Goal: Use online tool/utility

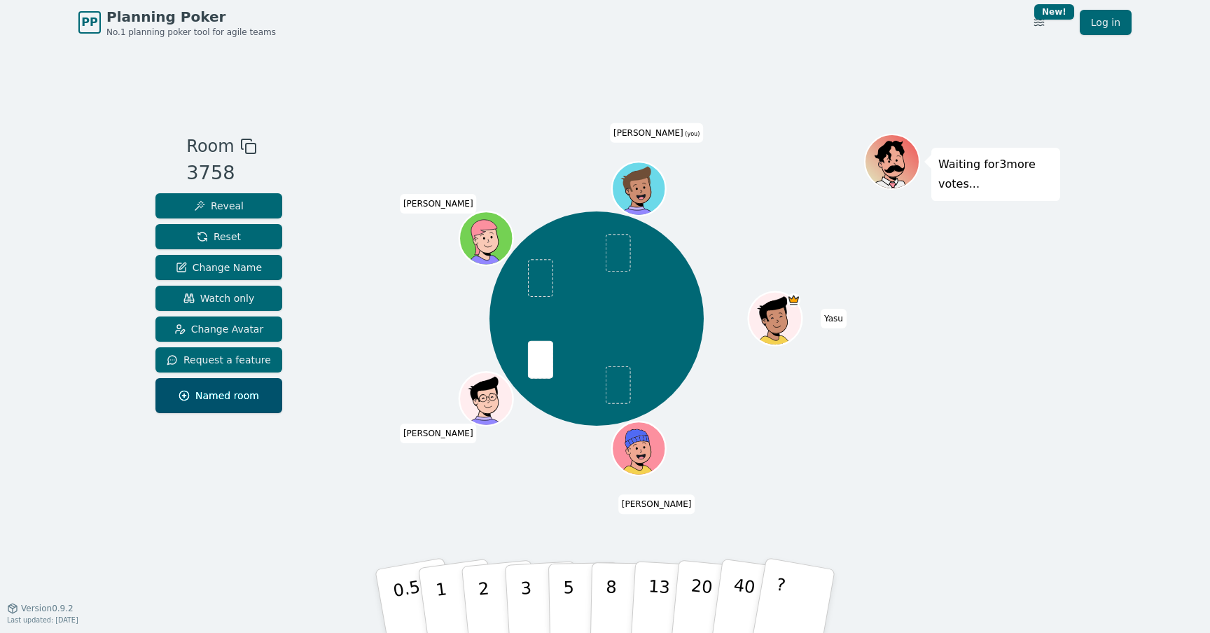
click at [528, 87] on div "Room 3758 Reveal Reset Change Name Watch only Change Avatar Request a feature N…" at bounding box center [605, 326] width 910 height 563
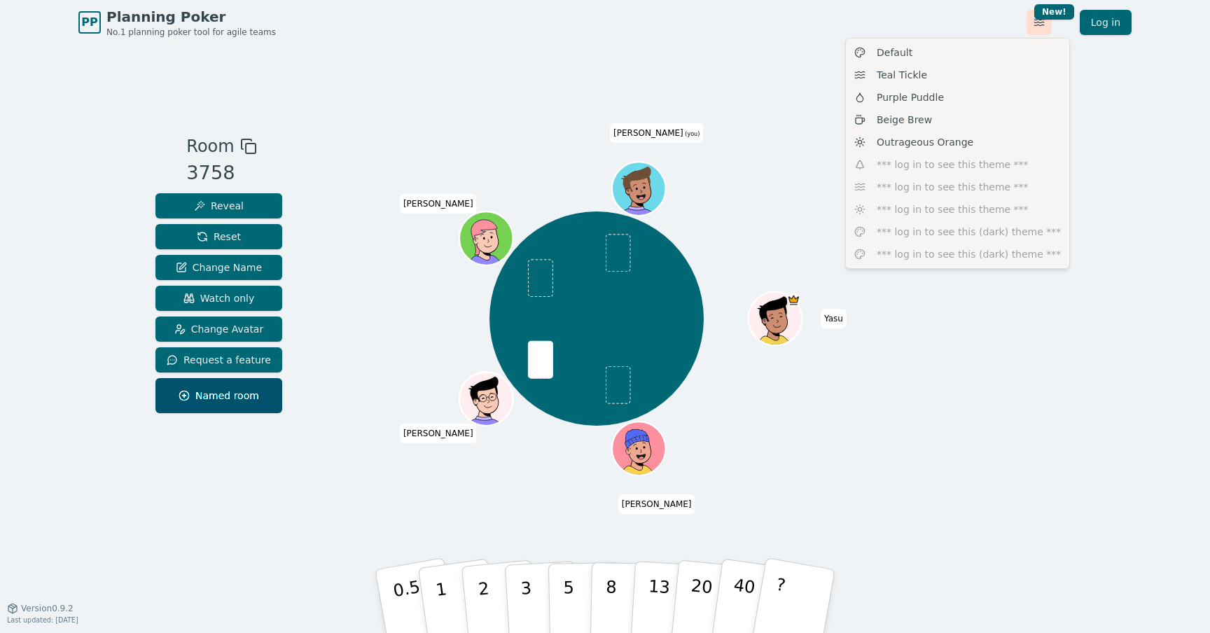
click at [1037, 20] on html "PP Planning Poker No.1 planning poker tool for agile teams Toggle theme New! Lo…" at bounding box center [605, 316] width 1210 height 633
click at [783, 46] on html "PP Planning Poker No.1 planning poker tool for agile teams Toggle theme New! Lo…" at bounding box center [605, 316] width 1210 height 633
click at [1041, 25] on html "PP Planning Poker No.1 planning poker tool for agile teams Toggle theme New! Lo…" at bounding box center [605, 316] width 1210 height 633
click at [972, 137] on div "Outrageous Orange" at bounding box center [957, 142] width 218 height 22
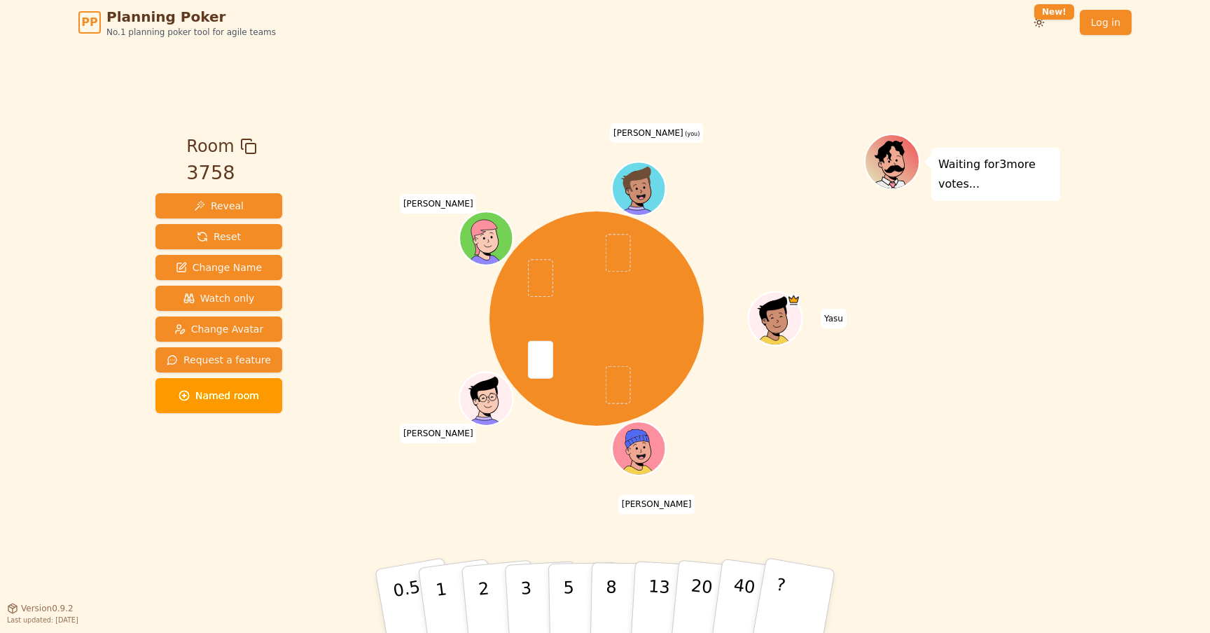
click at [1053, 20] on div "Toggle theme New! Log in [GEOGRAPHIC_DATA]" at bounding box center [1067, 22] width 127 height 25
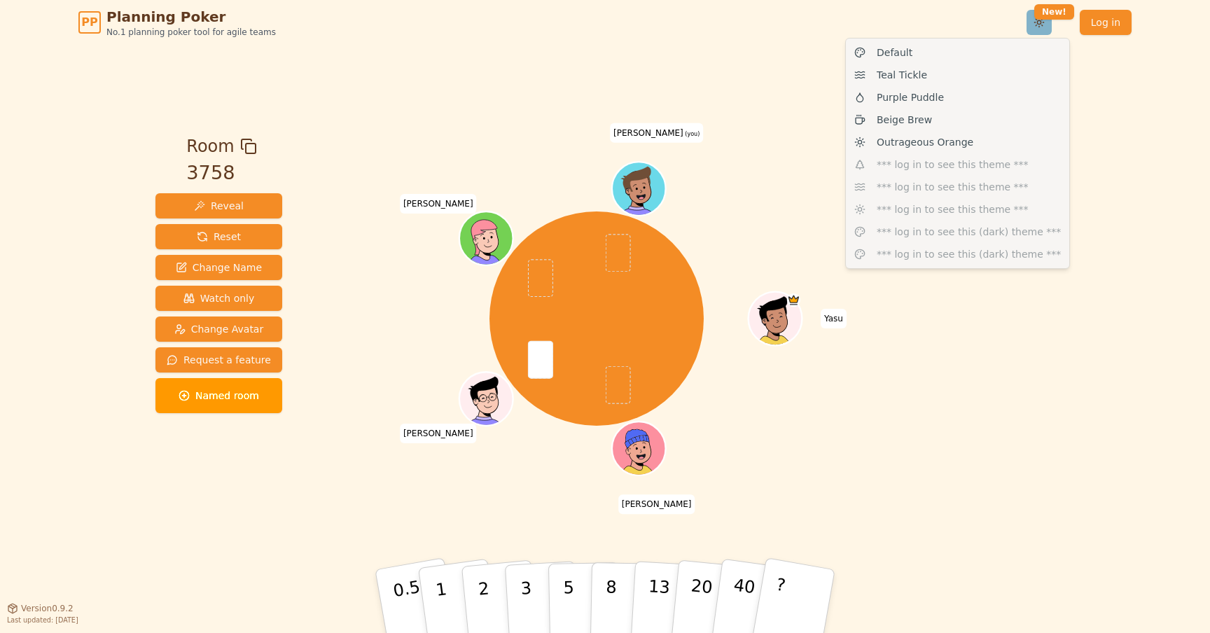
click at [1042, 25] on html "PP Planning Poker No.1 planning poker tool for agile teams Toggle theme New! Lo…" at bounding box center [605, 316] width 1210 height 633
click at [954, 113] on div "Beige Brew" at bounding box center [957, 120] width 218 height 22
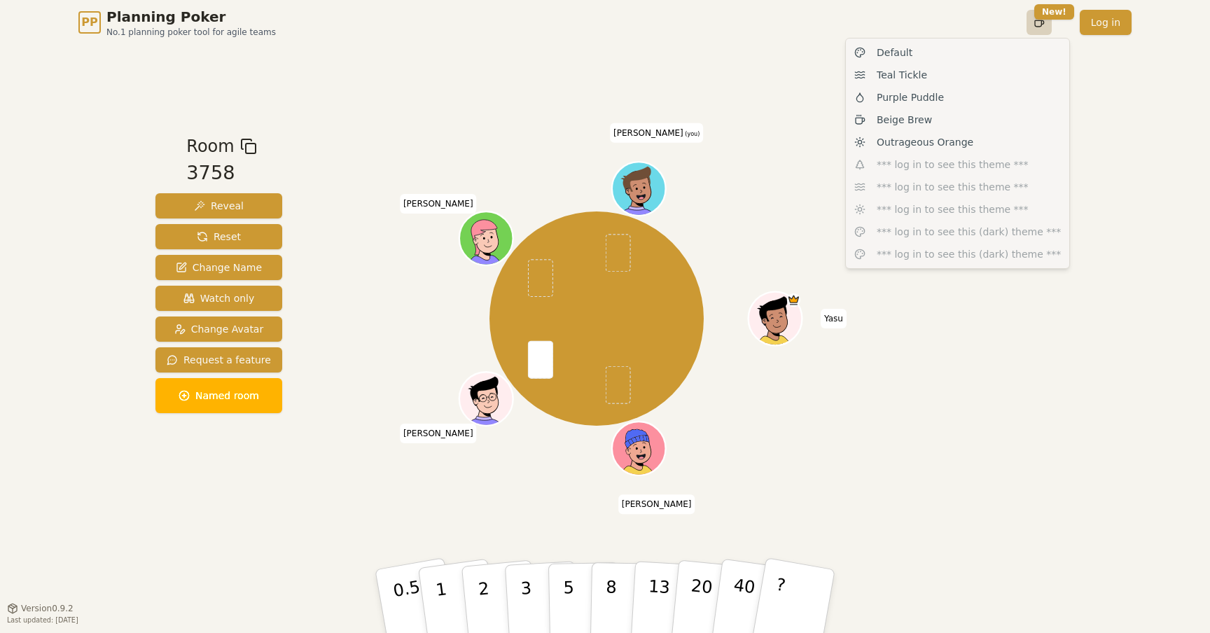
click at [1038, 31] on html "PP Planning Poker No.1 planning poker tool for agile teams Toggle theme New! Lo…" at bounding box center [605, 316] width 1210 height 633
click at [953, 78] on div "Teal Tickle" at bounding box center [957, 75] width 218 height 22
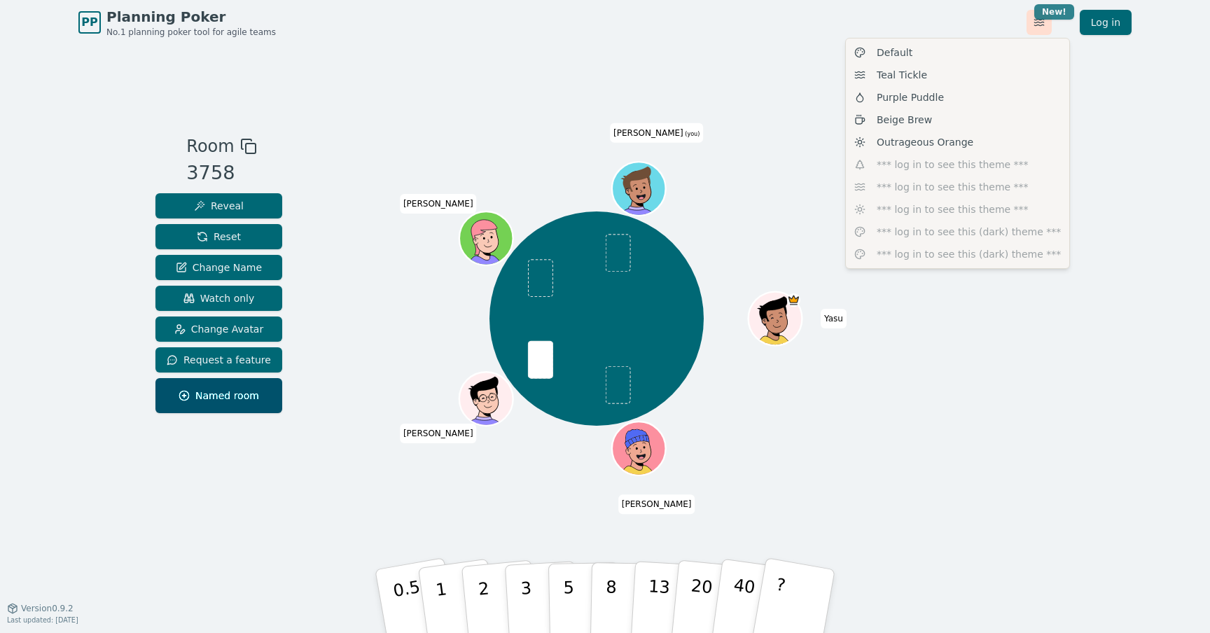
click at [1042, 15] on html "PP Planning Poker No.1 planning poker tool for agile teams Toggle theme New! Lo…" at bounding box center [605, 316] width 1210 height 633
click at [956, 55] on div "Default" at bounding box center [957, 52] width 218 height 22
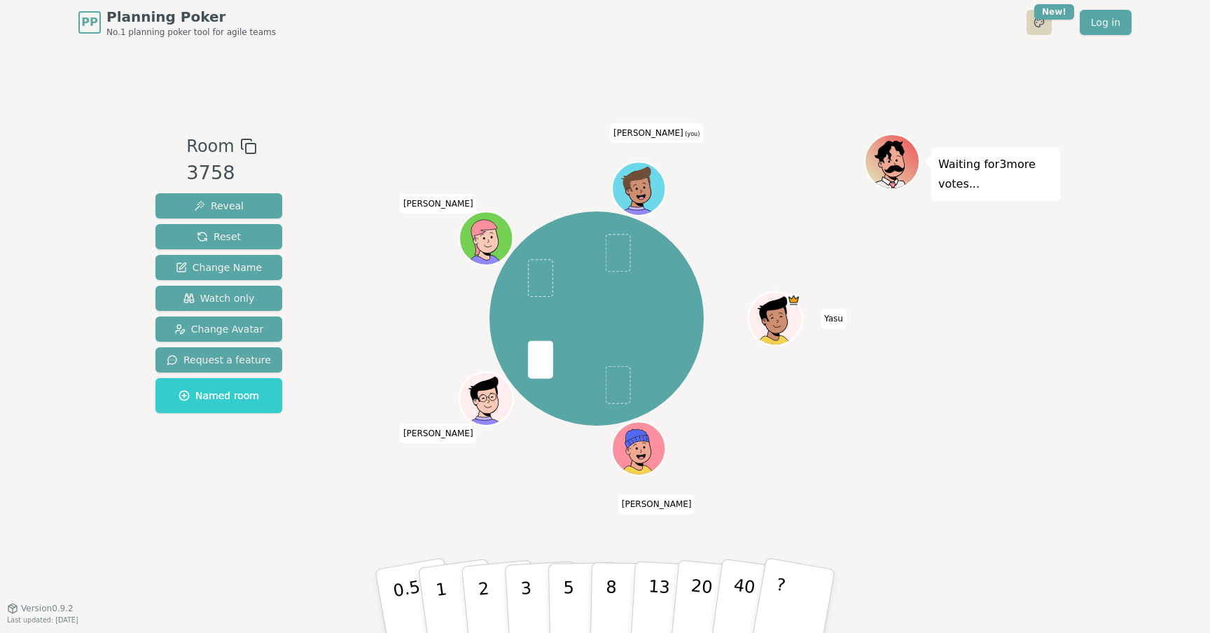
click at [1030, 32] on html "PP Planning Poker No.1 planning poker tool for agile teams Toggle theme New! Lo…" at bounding box center [605, 316] width 1210 height 633
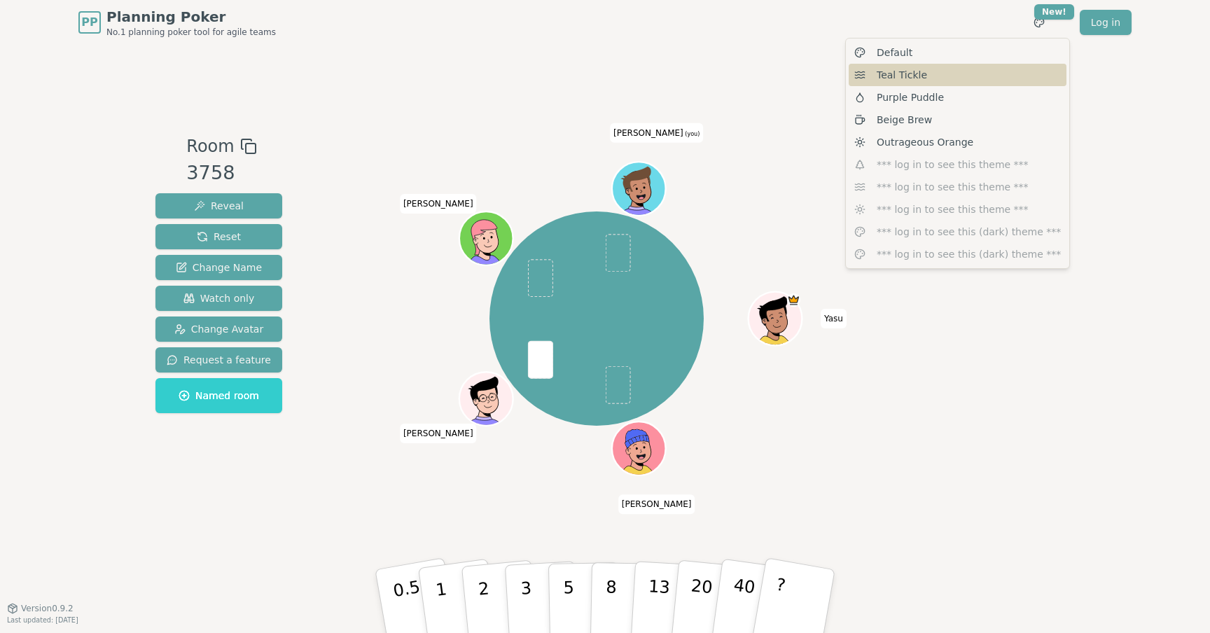
click at [997, 69] on div "Teal Tickle" at bounding box center [957, 75] width 218 height 22
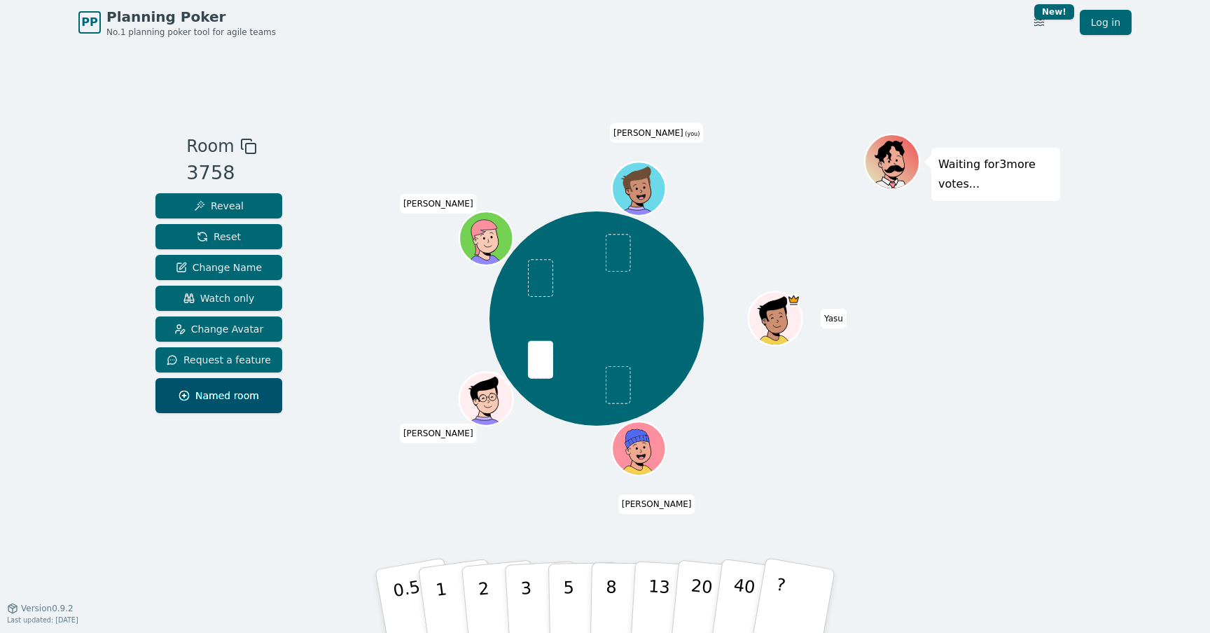
click at [956, 72] on div "Room 3758 Reveal Reset Change Name Watch only Change Avatar Request a feature N…" at bounding box center [605, 326] width 910 height 563
click at [250, 319] on button "Change Avatar" at bounding box center [218, 328] width 127 height 25
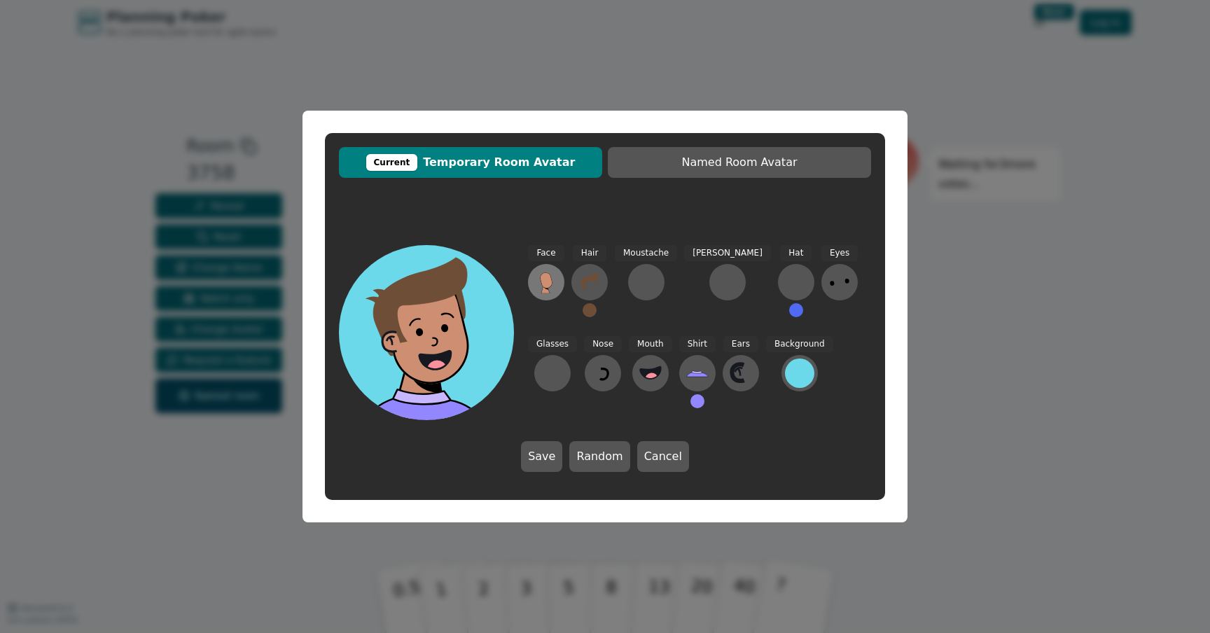
click at [548, 282] on icon at bounding box center [546, 279] width 12 height 15
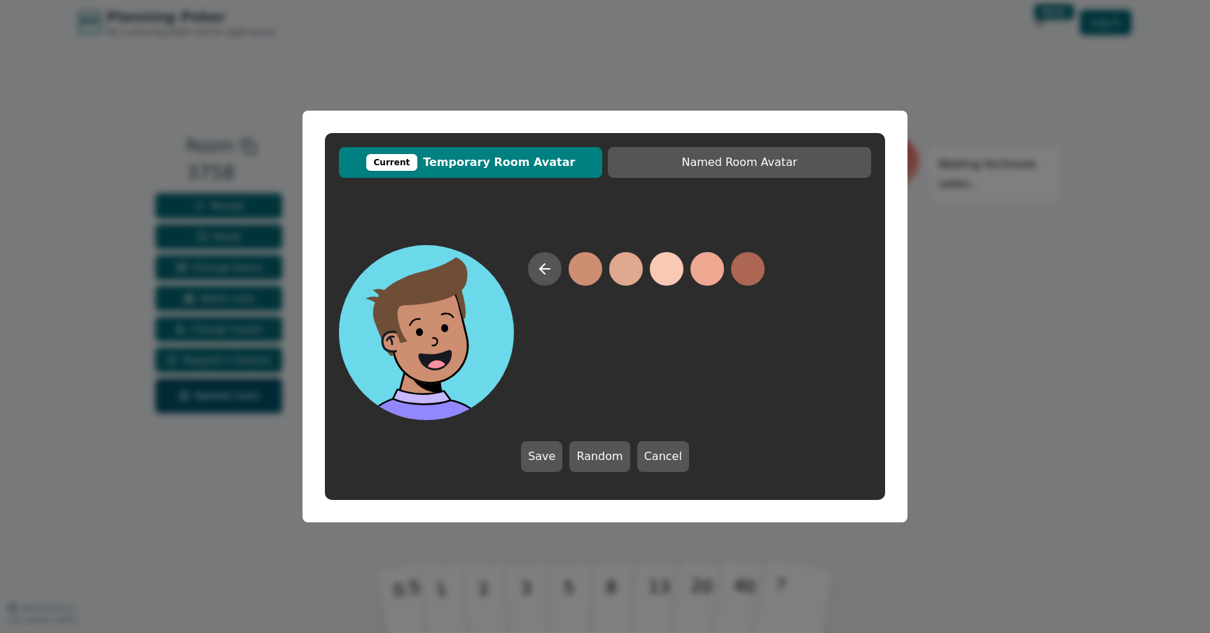
click at [585, 272] on button at bounding box center [585, 269] width 34 height 34
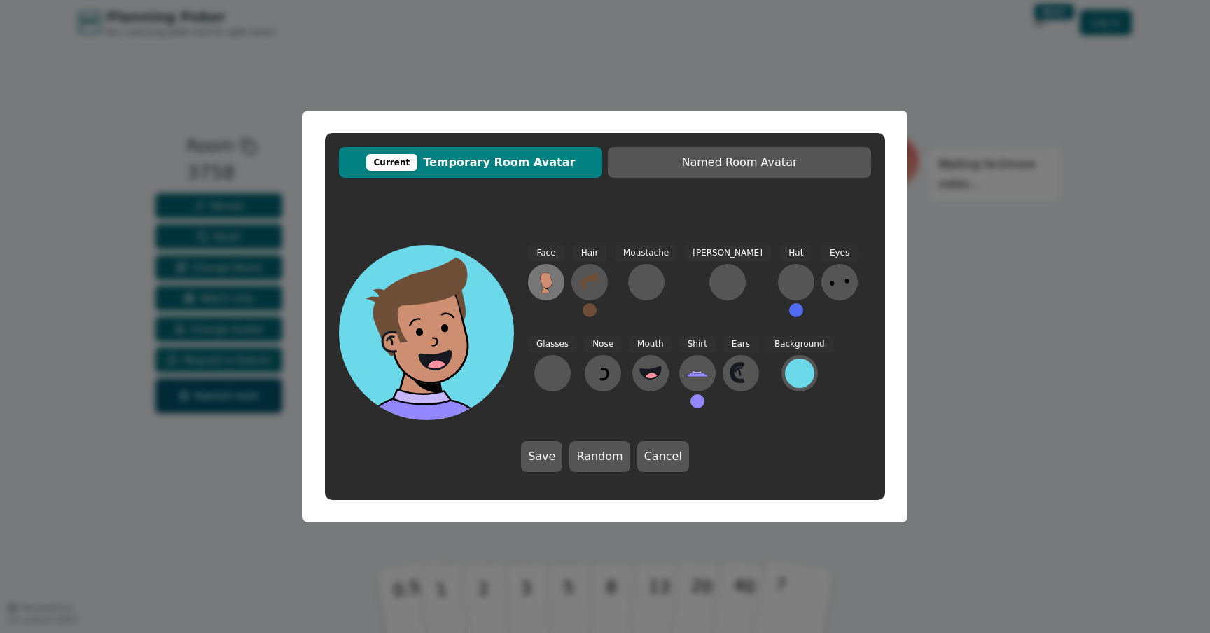
click at [550, 279] on icon at bounding box center [546, 279] width 12 height 15
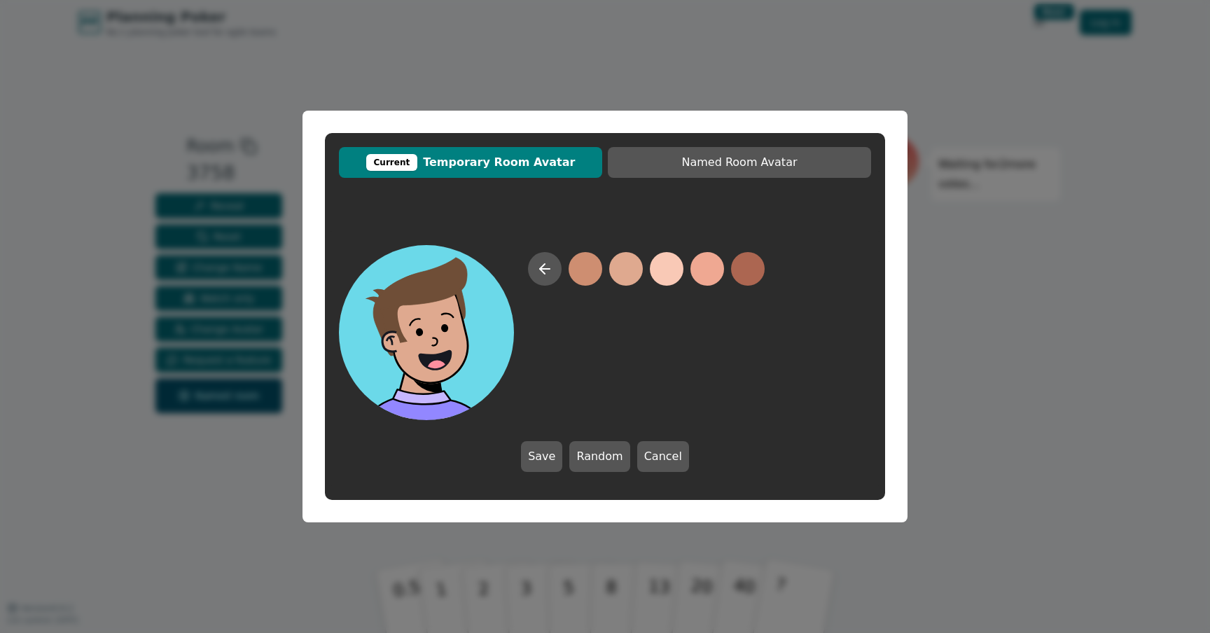
click at [629, 273] on button at bounding box center [626, 269] width 34 height 34
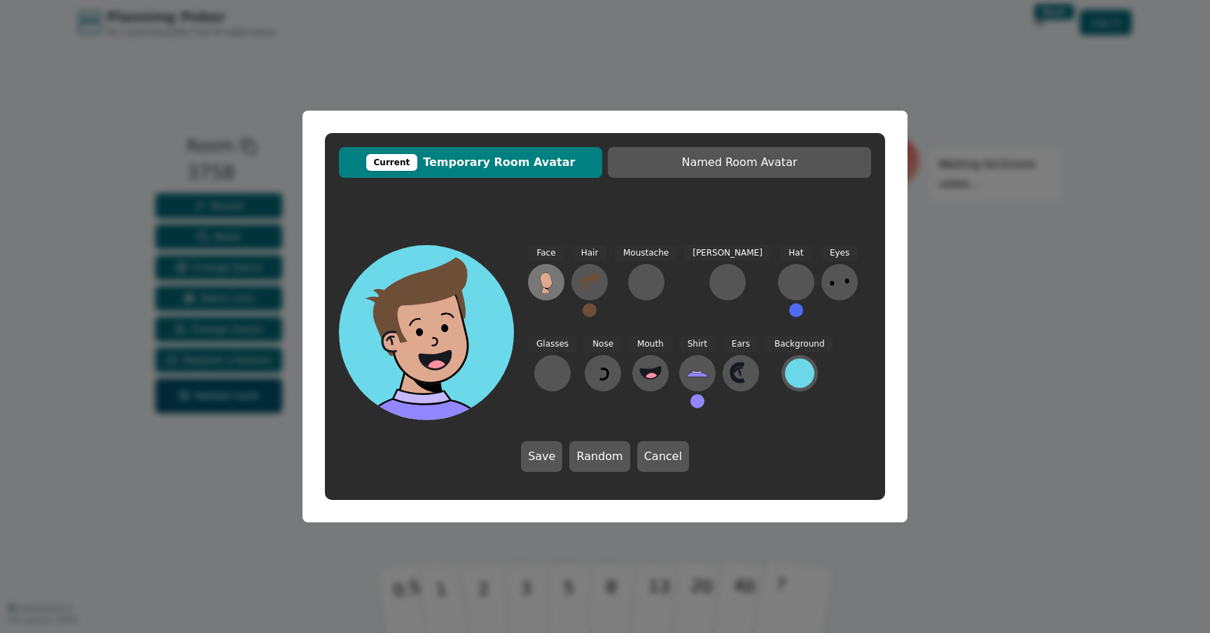
click at [552, 281] on icon at bounding box center [546, 282] width 22 height 22
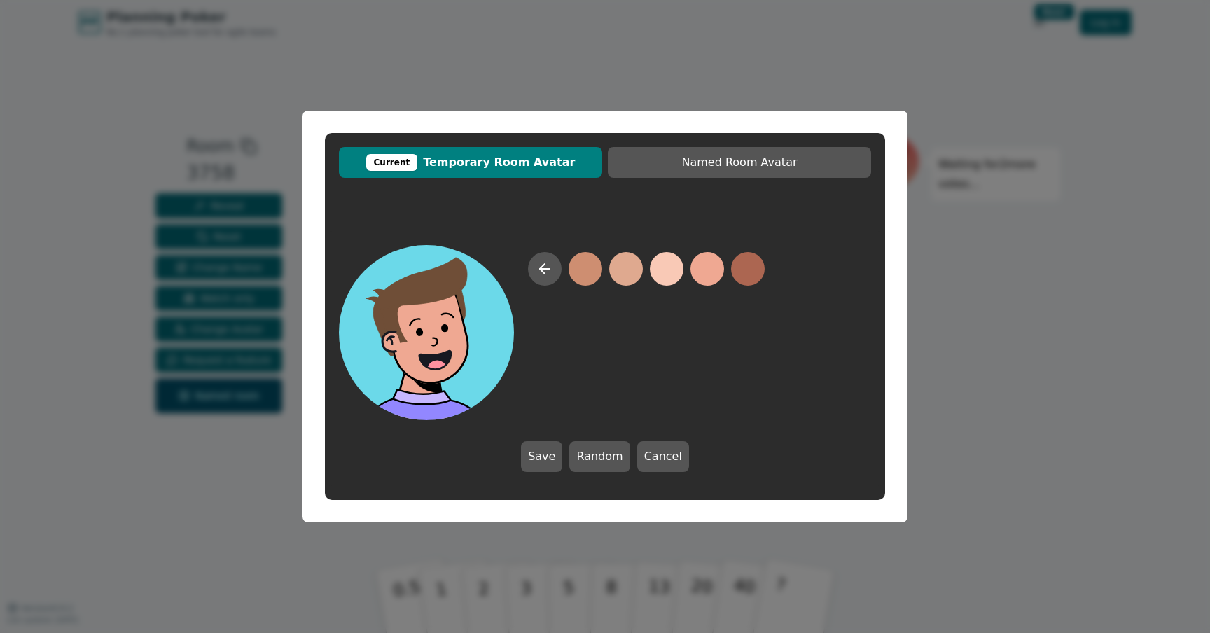
click at [711, 272] on button at bounding box center [707, 269] width 34 height 34
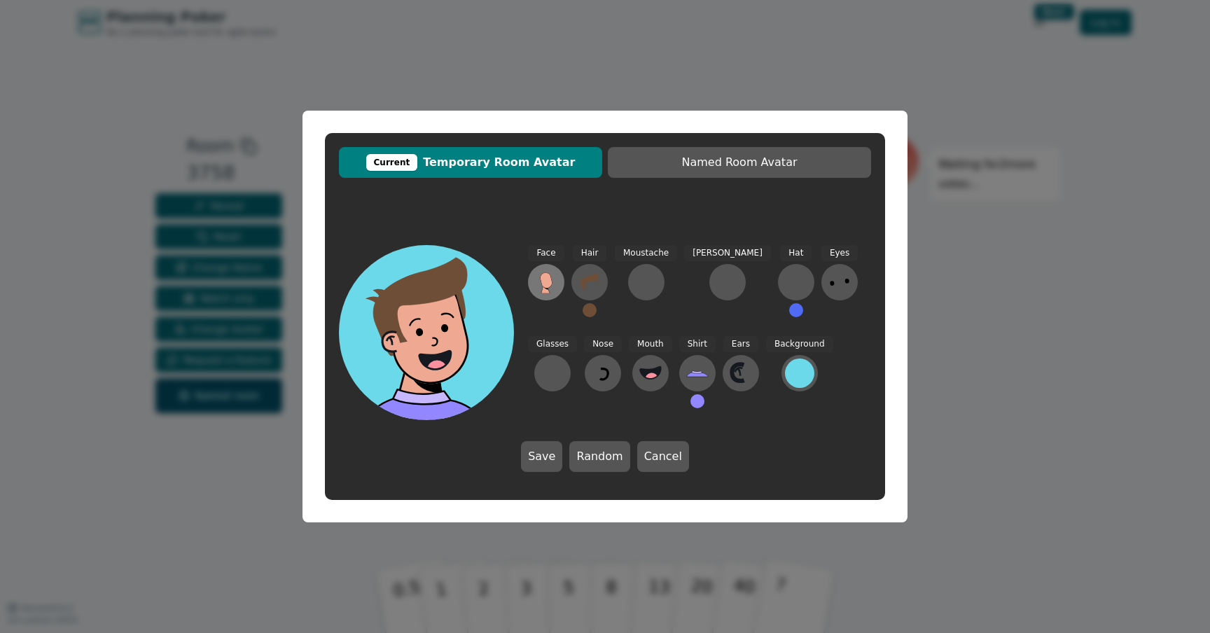
click at [549, 278] on icon at bounding box center [546, 279] width 12 height 15
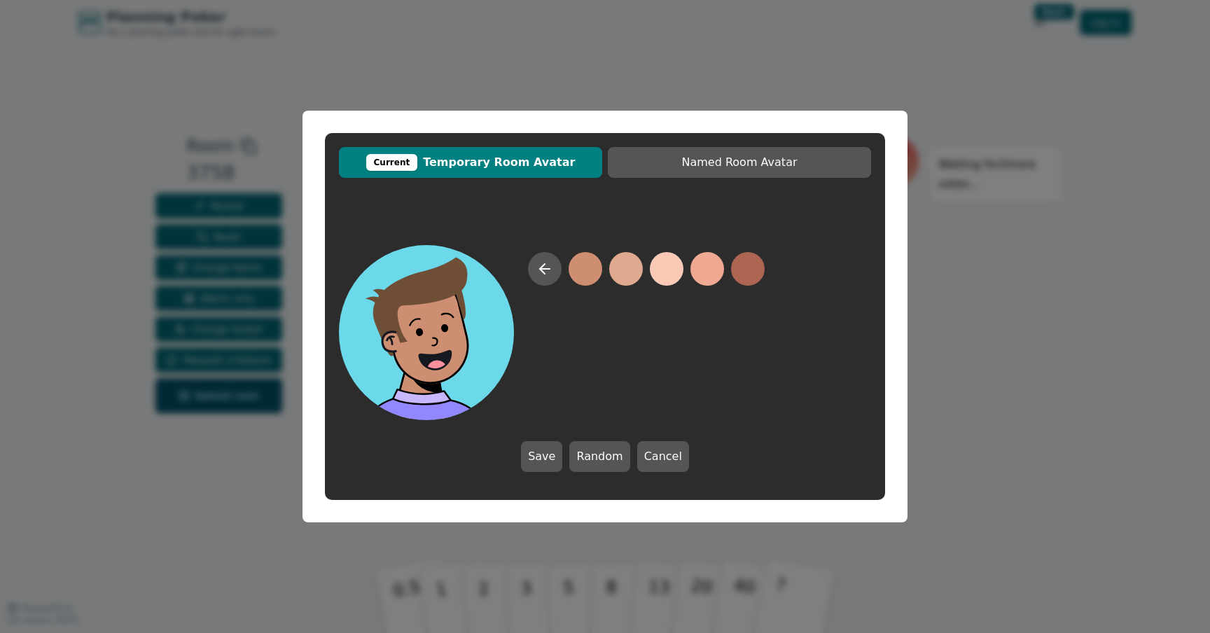
click at [577, 278] on button at bounding box center [585, 269] width 34 height 34
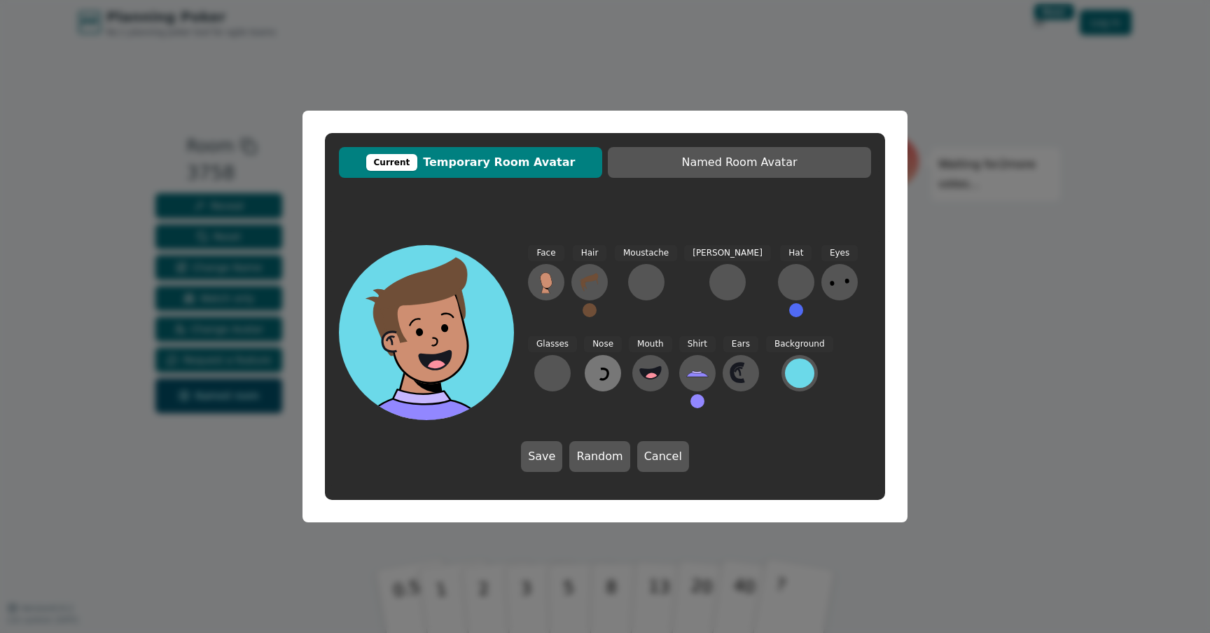
click at [592, 375] on icon at bounding box center [603, 373] width 22 height 22
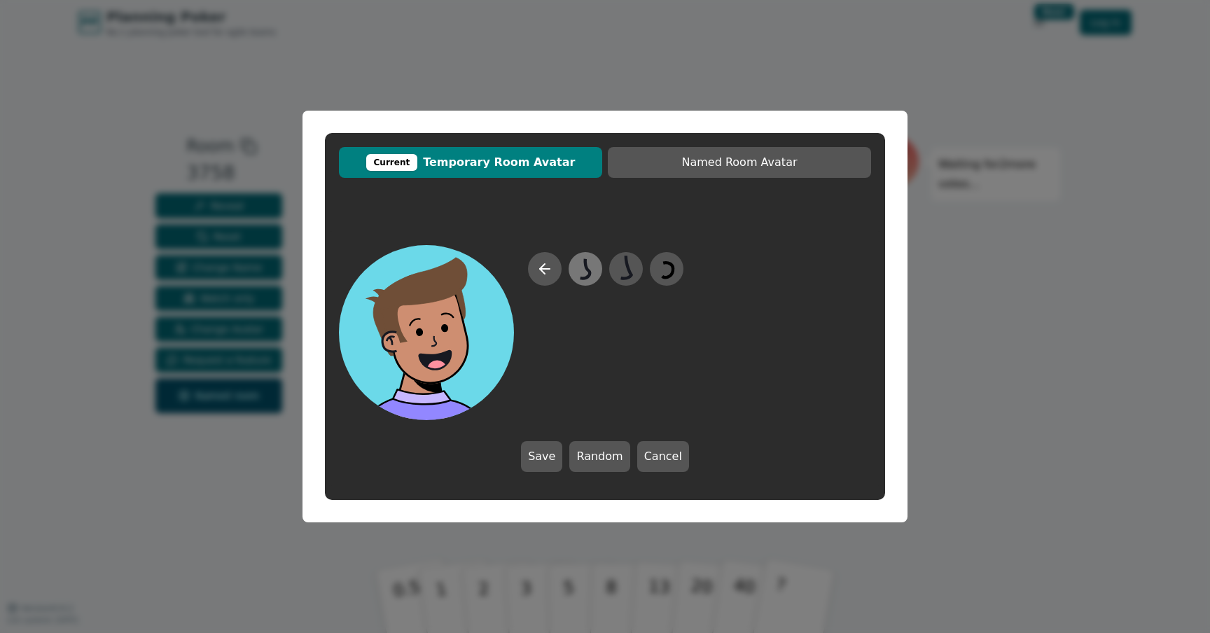
click at [594, 269] on icon at bounding box center [584, 269] width 27 height 32
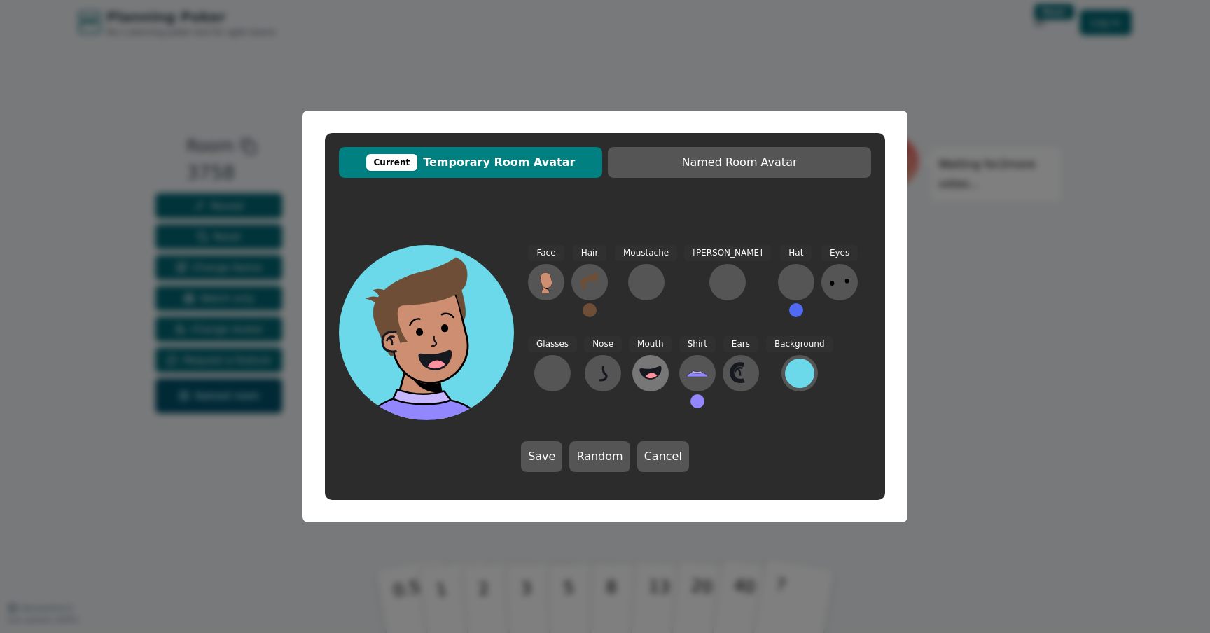
click at [644, 374] on circle at bounding box center [651, 379] width 15 height 15
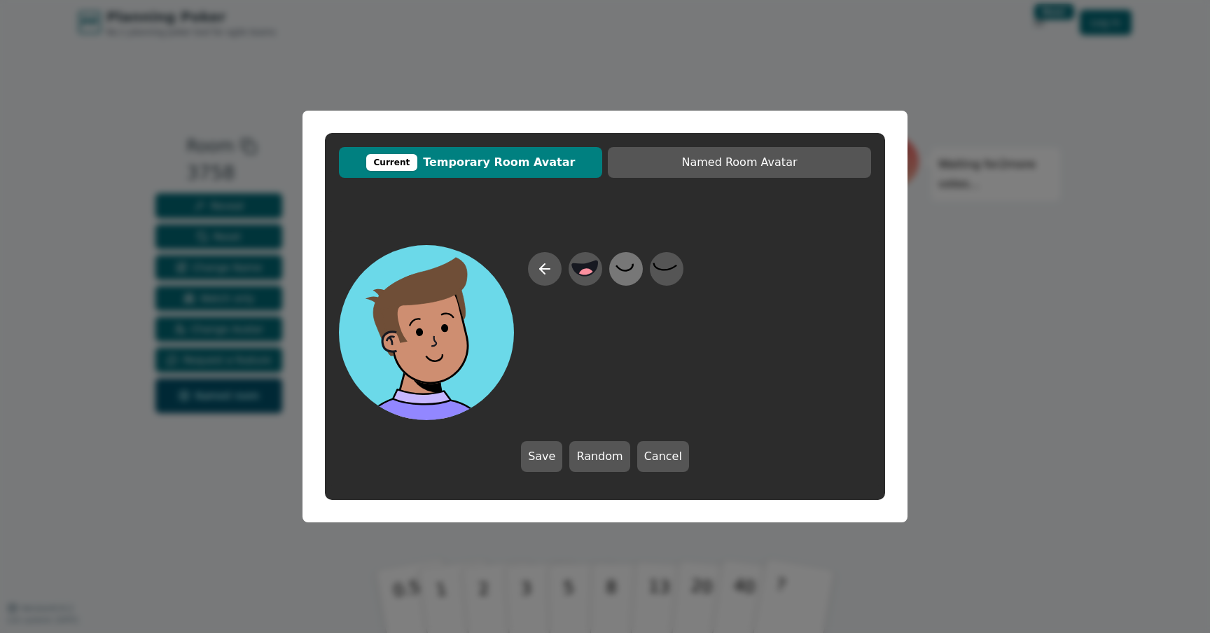
click at [622, 274] on icon at bounding box center [625, 269] width 27 height 32
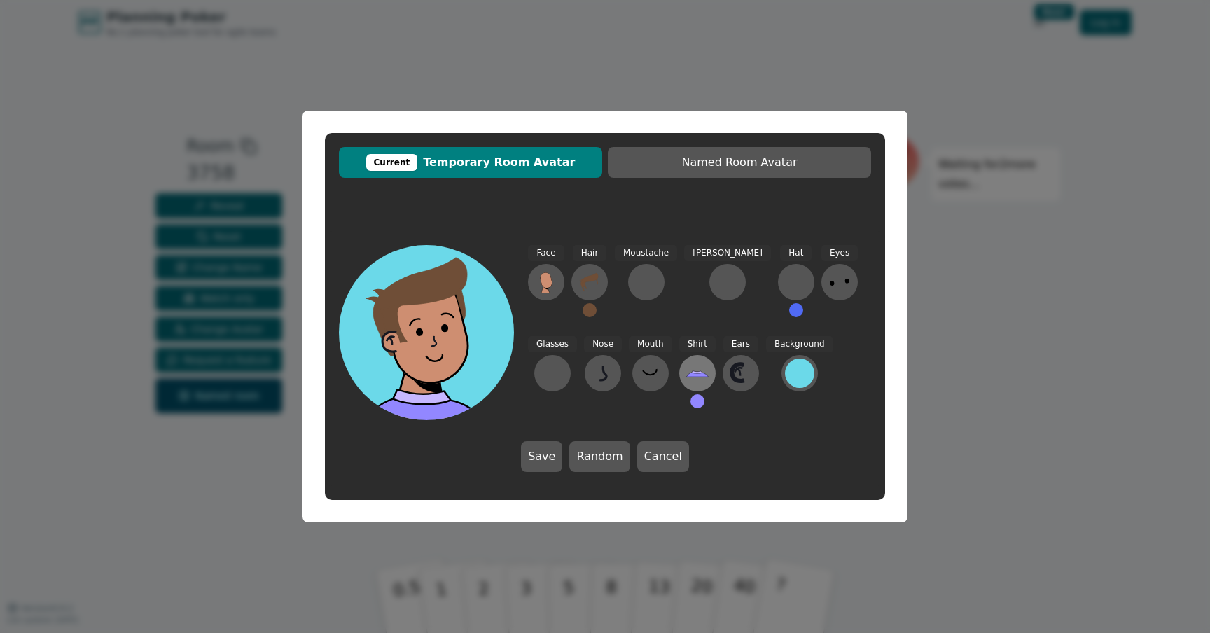
click at [686, 375] on icon at bounding box center [697, 374] width 22 height 5
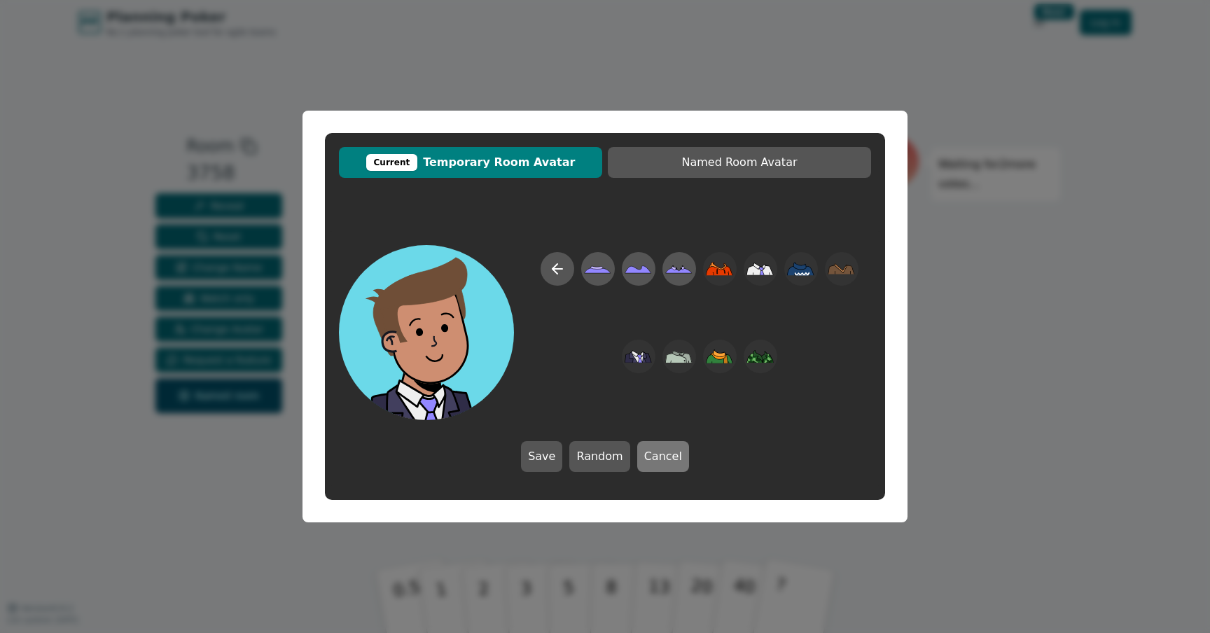
click at [657, 466] on button "Cancel" at bounding box center [663, 456] width 52 height 31
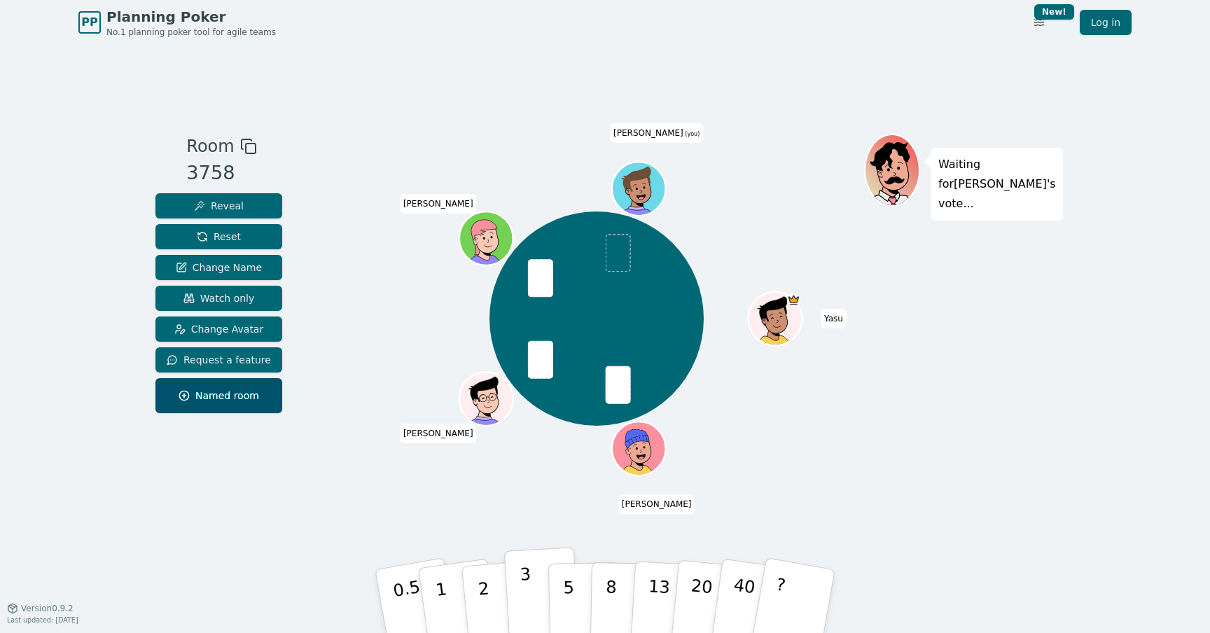
click at [517, 587] on button "3" at bounding box center [542, 601] width 76 height 109
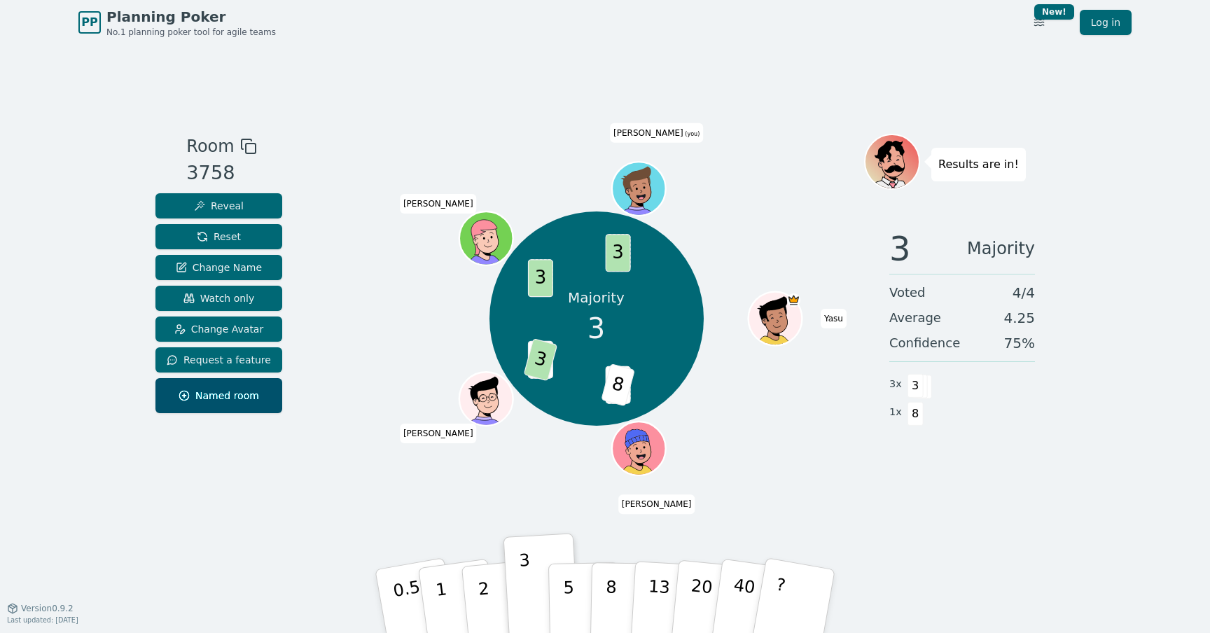
drag, startPoint x: 242, startPoint y: 234, endPoint x: 344, endPoint y: 278, distance: 111.3
click at [336, 269] on div "Room 3758 Reveal Reset Change Name Watch only Change Avatar Request a feature N…" at bounding box center [605, 326] width 910 height 385
click at [235, 236] on span "Reset" at bounding box center [219, 237] width 44 height 14
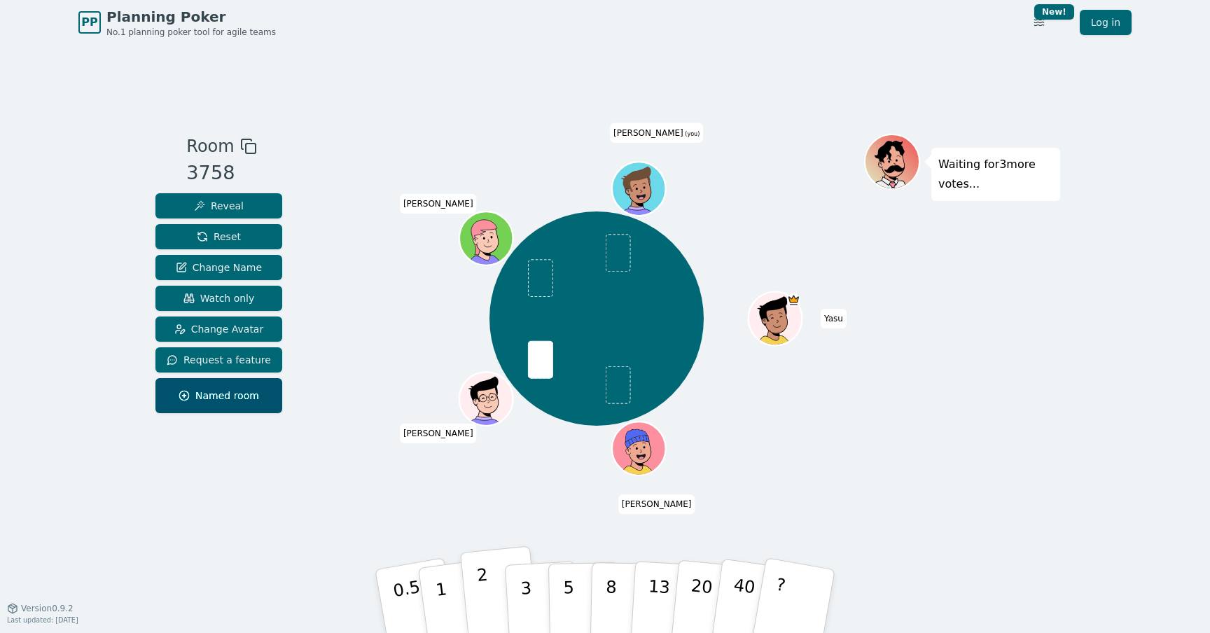
click at [486, 603] on p "2" at bounding box center [485, 603] width 18 height 76
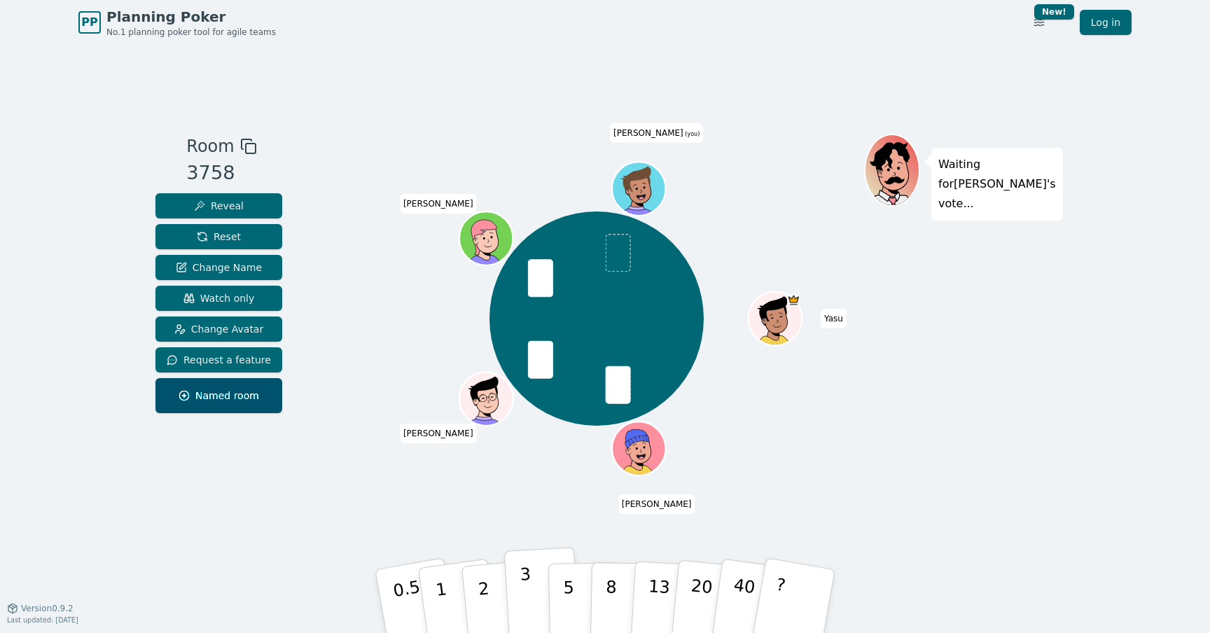
click at [529, 587] on p "3" at bounding box center [526, 602] width 15 height 76
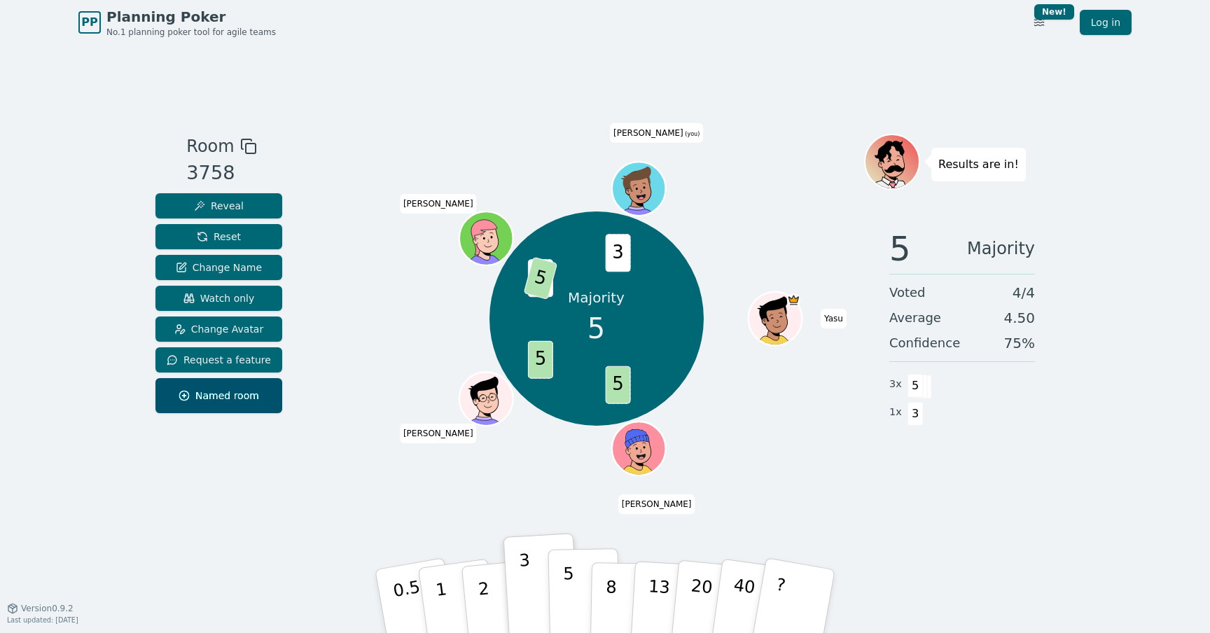
click at [579, 594] on button "5" at bounding box center [584, 601] width 72 height 106
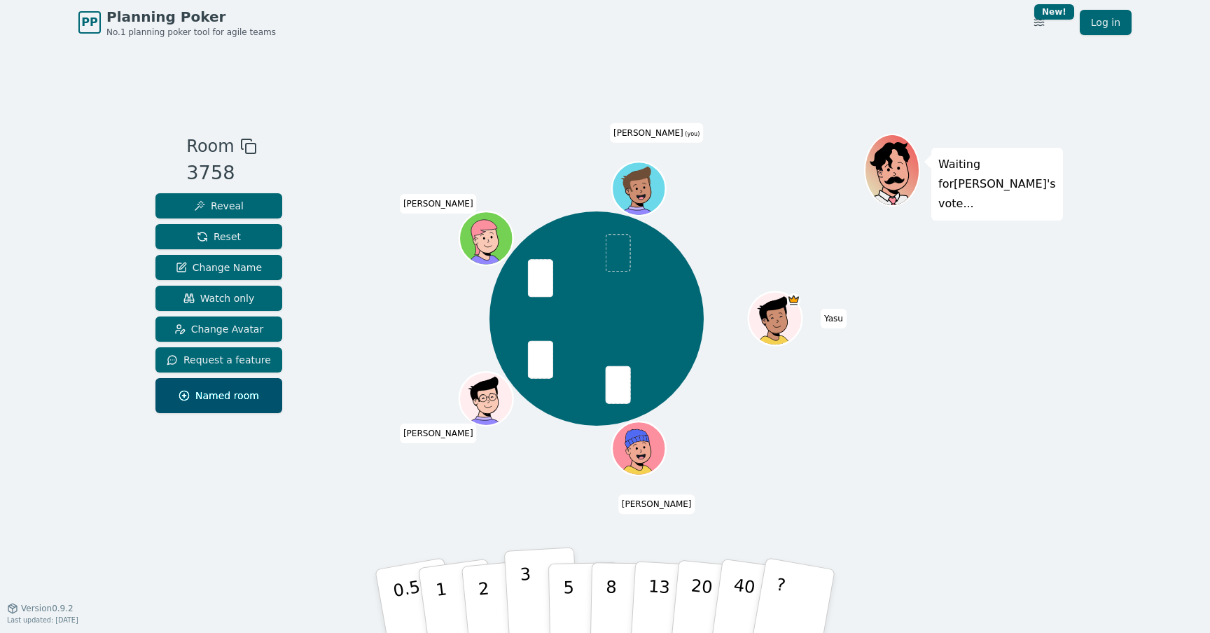
click at [523, 593] on p "3" at bounding box center [526, 602] width 15 height 76
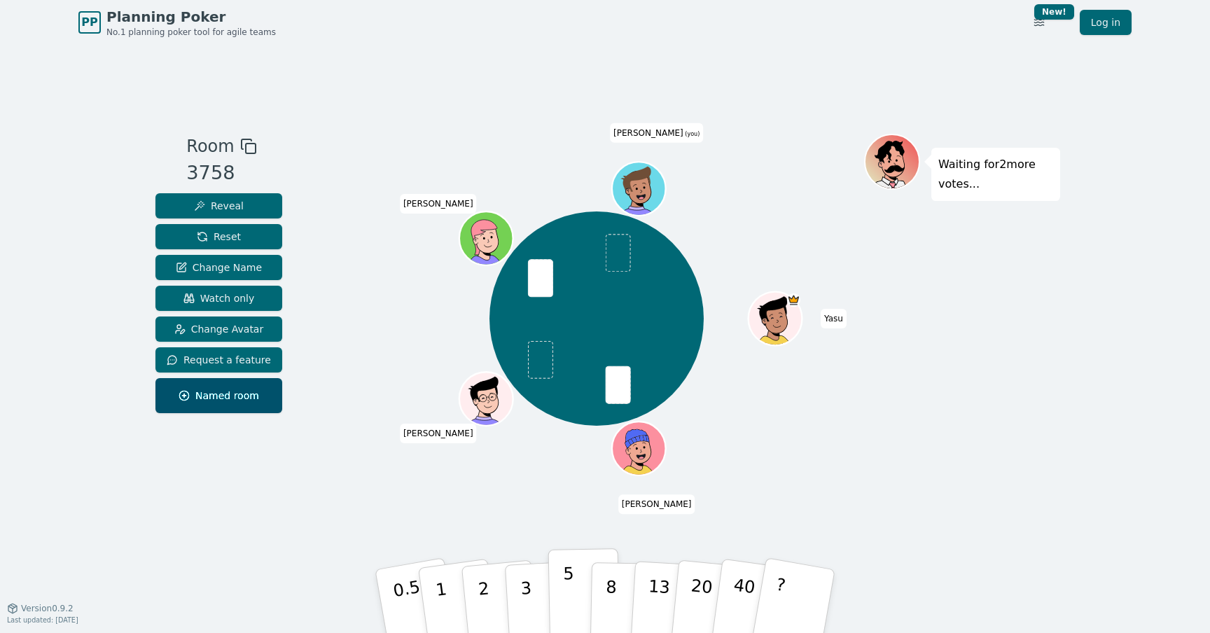
click at [564, 591] on p "5" at bounding box center [569, 602] width 12 height 76
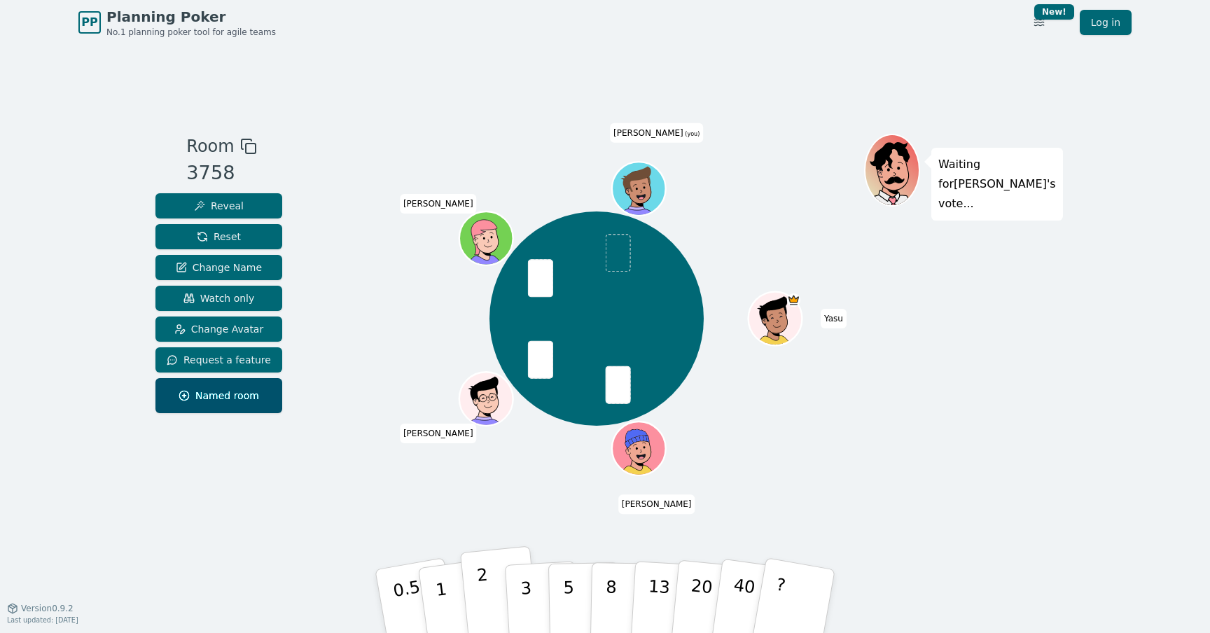
click at [491, 586] on button "2" at bounding box center [500, 601] width 80 height 111
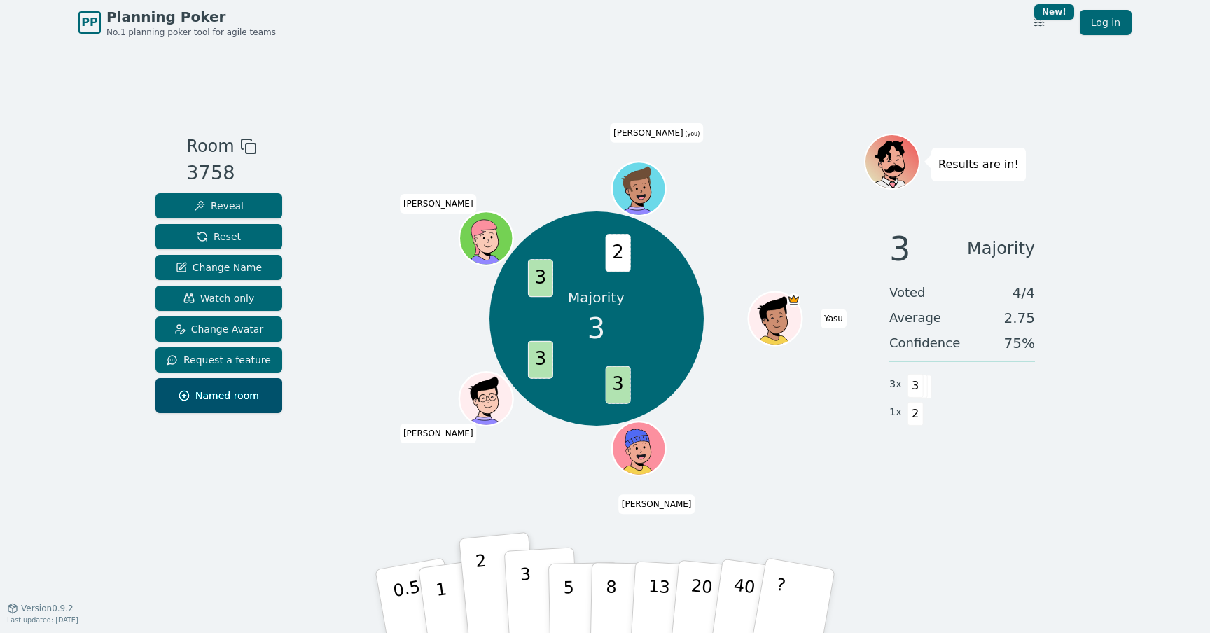
click at [528, 592] on p "3" at bounding box center [526, 602] width 15 height 76
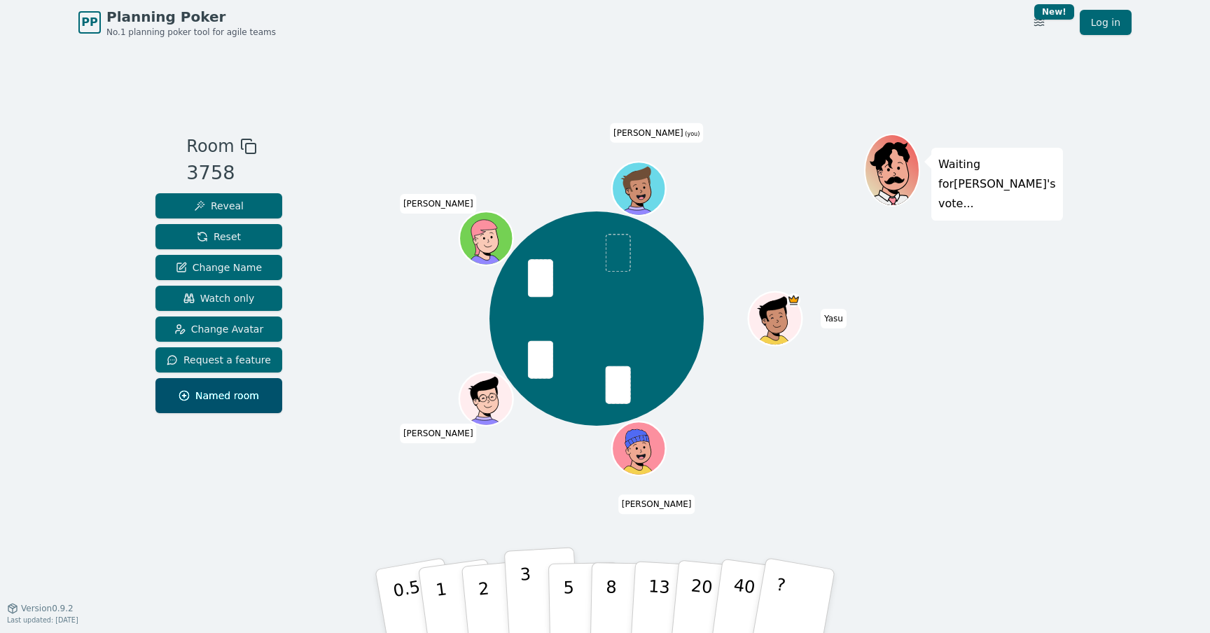
click at [523, 578] on p "3" at bounding box center [526, 602] width 15 height 76
click at [493, 590] on button "2" at bounding box center [500, 601] width 80 height 111
click at [488, 587] on button "2" at bounding box center [500, 601] width 80 height 111
